Goal: Transaction & Acquisition: Purchase product/service

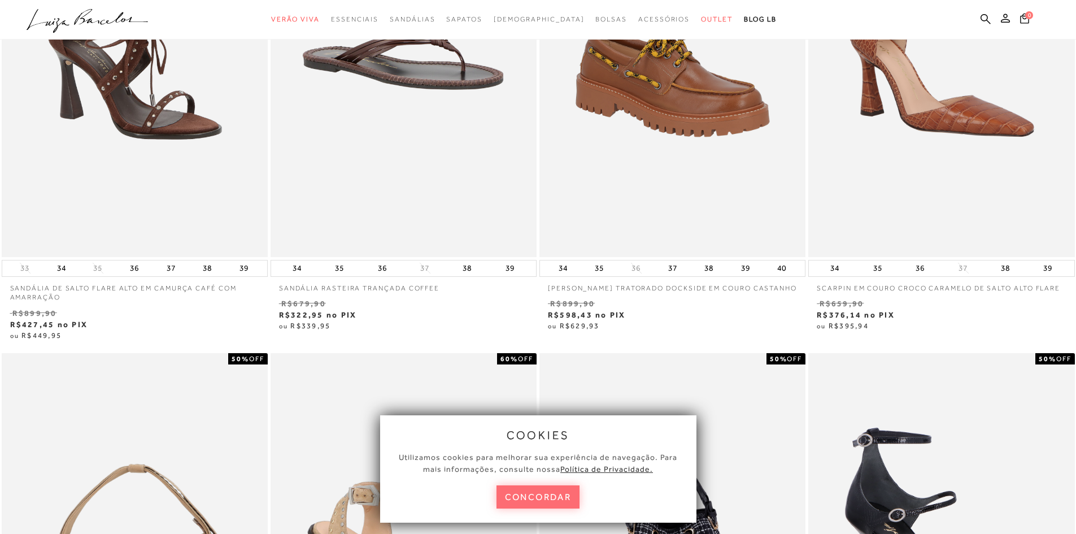
click at [530, 493] on button "concordar" at bounding box center [539, 496] width 84 height 23
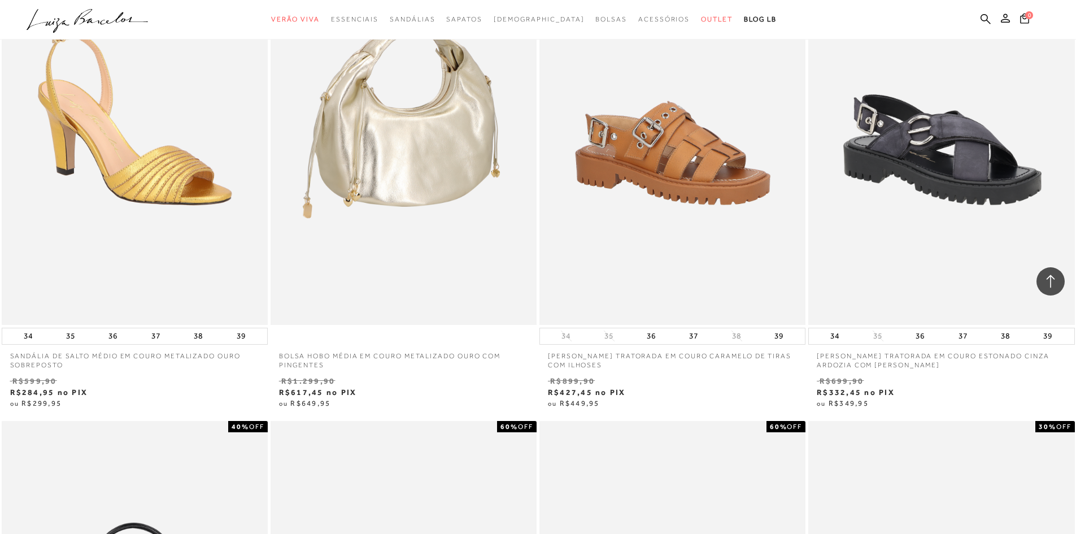
scroll to position [1017, 0]
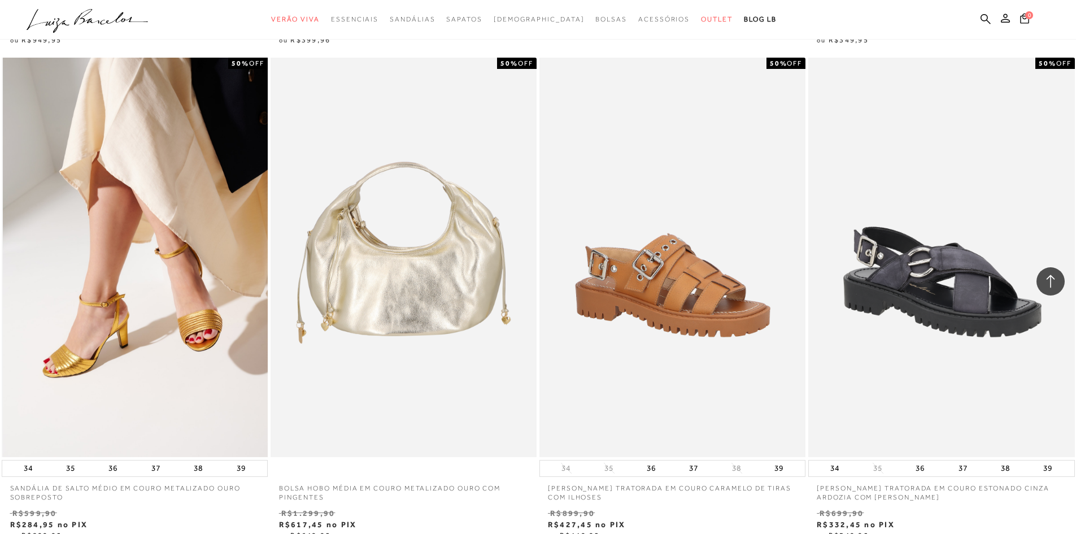
click at [190, 234] on img at bounding box center [135, 257] width 265 height 399
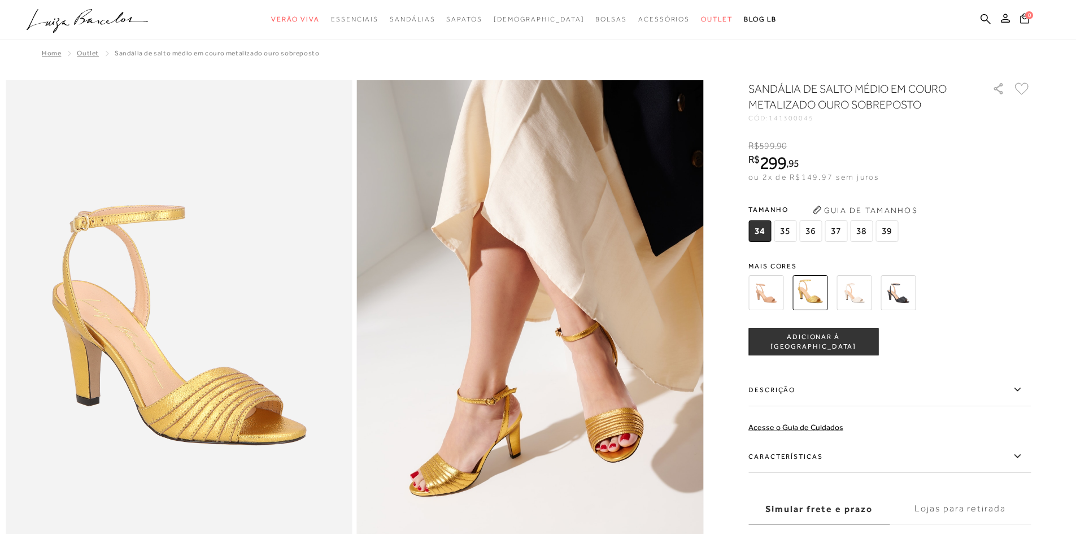
click at [794, 229] on span "35" at bounding box center [785, 230] width 23 height 21
click at [521, 20] on span "[DEMOGRAPHIC_DATA]" at bounding box center [539, 19] width 91 height 8
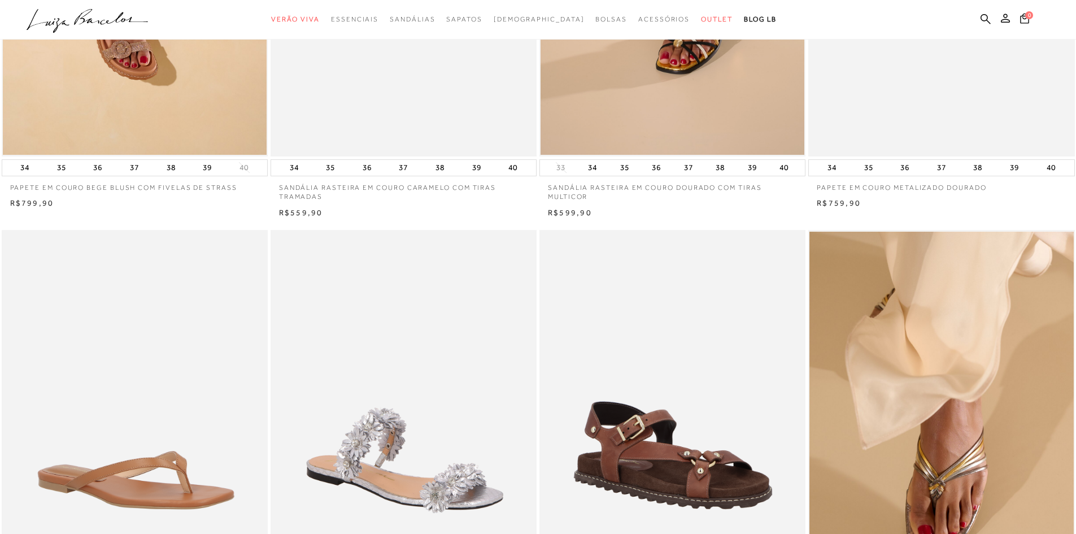
scroll to position [319, 0]
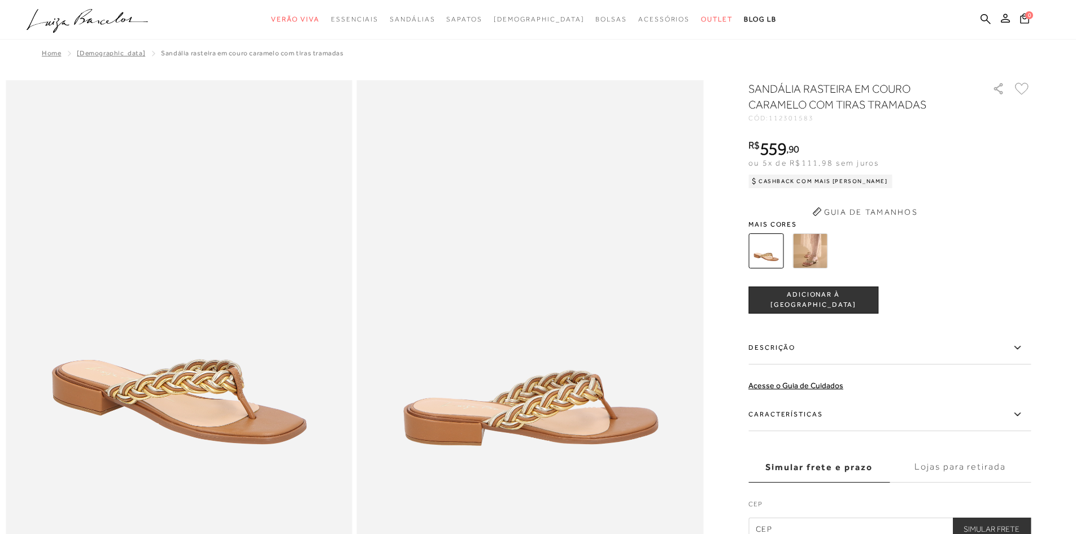
click at [978, 21] on ul ".a{fill-rule:evenodd;} Verão Viva Em alta Favoritos das Influenciadoras Apostas…" at bounding box center [530, 19] width 1006 height 21
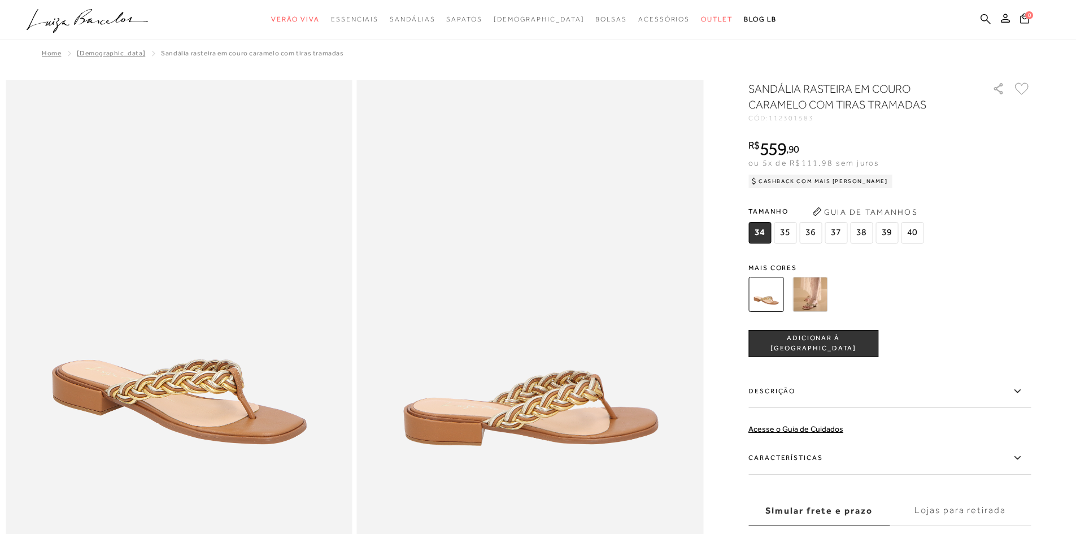
click at [987, 16] on icon at bounding box center [986, 19] width 10 height 10
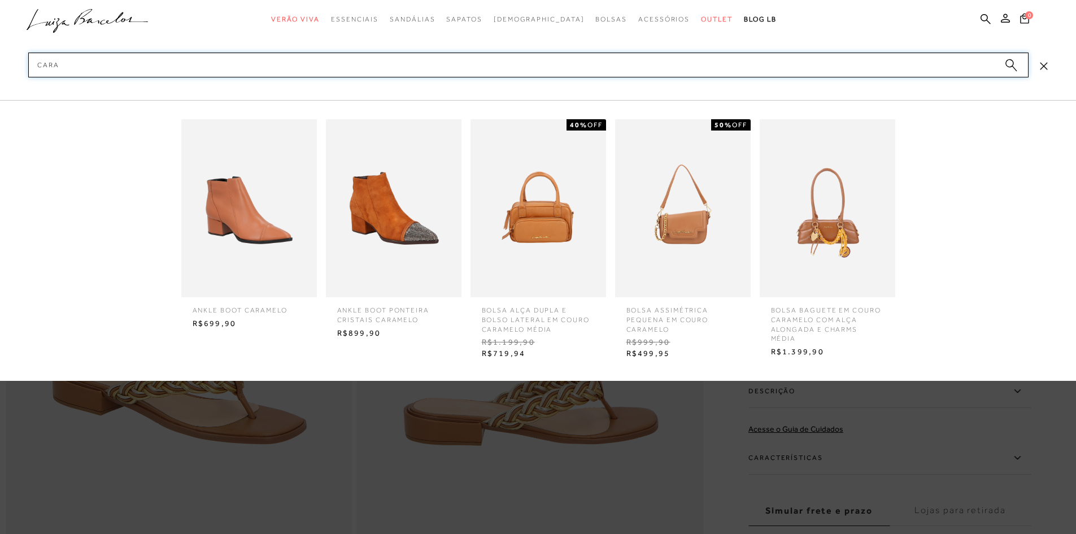
type input "cara"
click at [532, 205] on img at bounding box center [539, 208] width 136 height 178
